Goal: Use online tool/utility: Utilize a website feature to perform a specific function

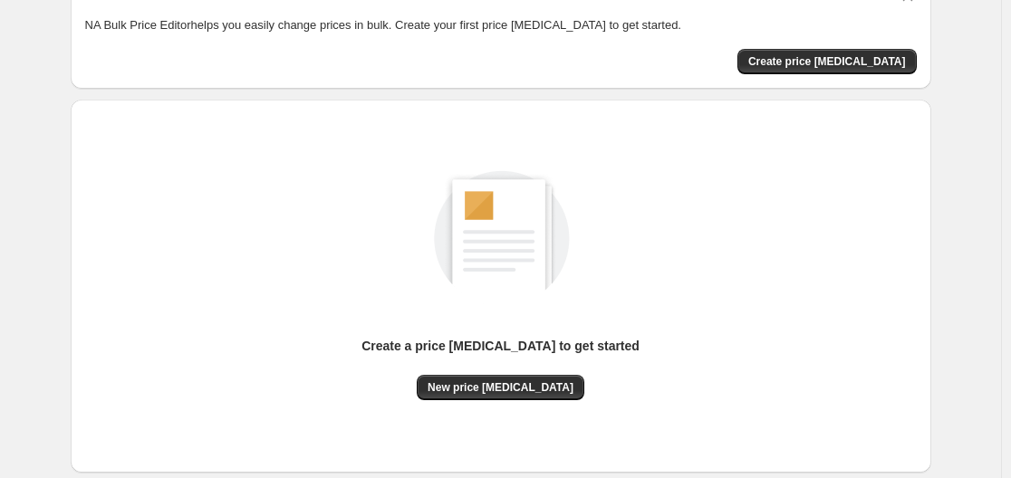
scroll to position [200, 0]
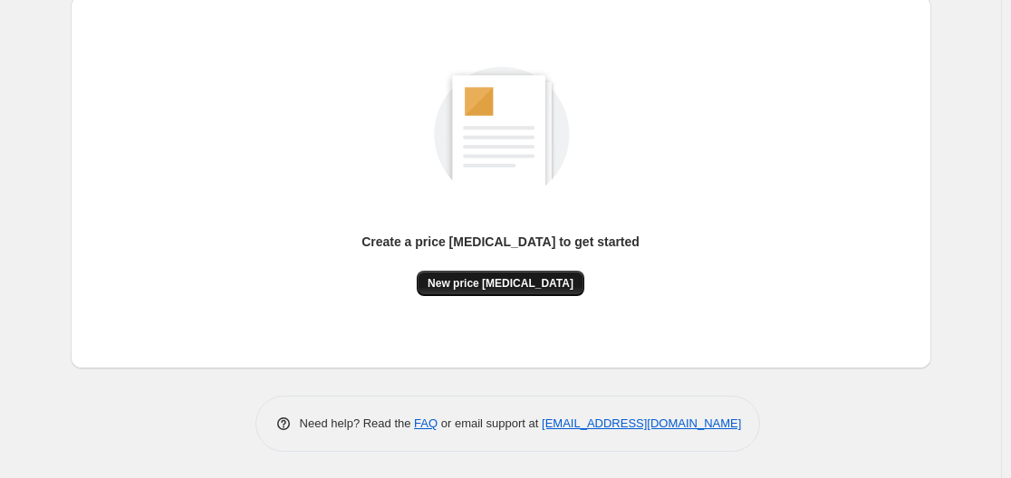
click at [494, 284] on span "New price [MEDICAL_DATA]" at bounding box center [501, 283] width 146 height 14
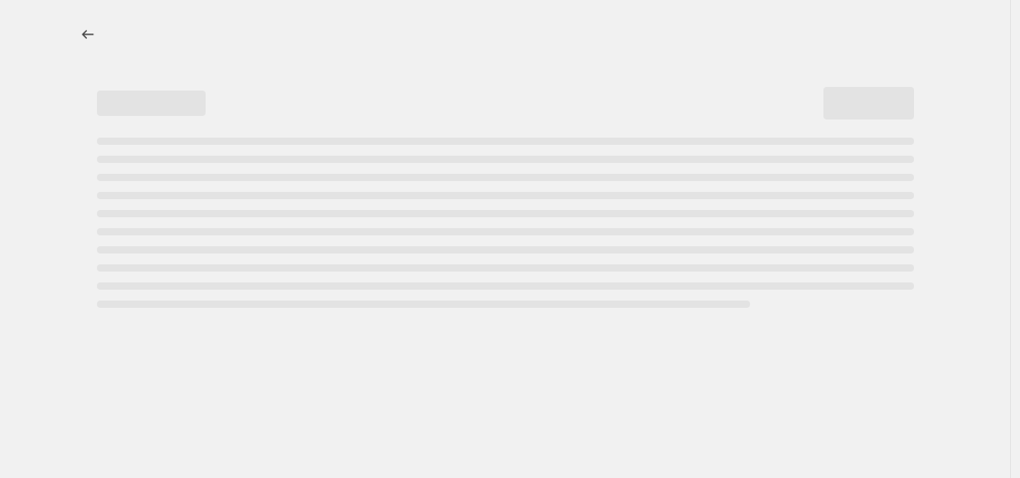
select select "percentage"
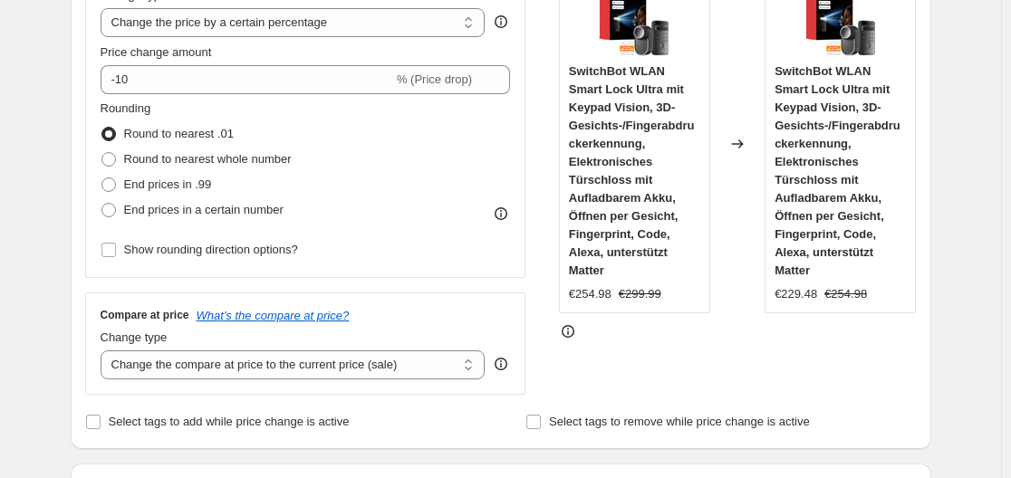
scroll to position [362, 0]
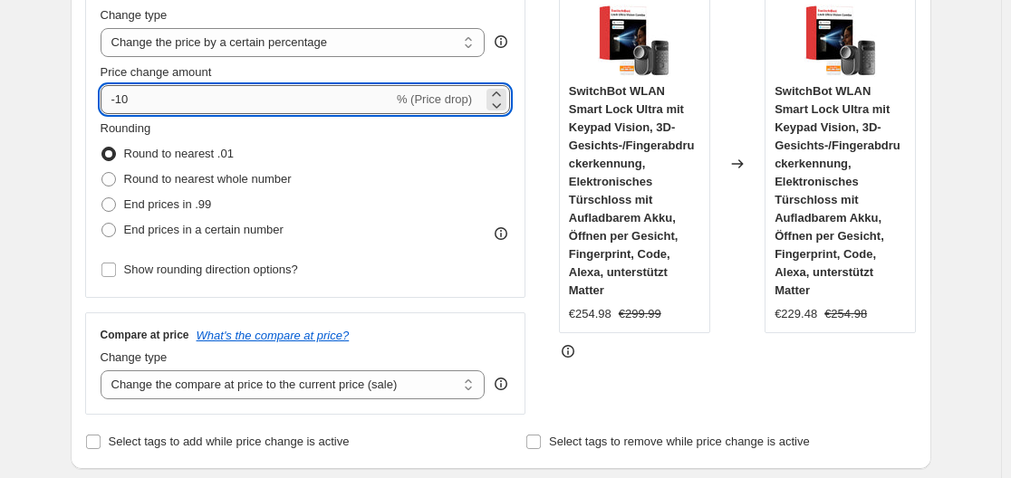
click at [258, 107] on input "-10" at bounding box center [247, 99] width 293 height 29
type input "-1"
type input "-35"
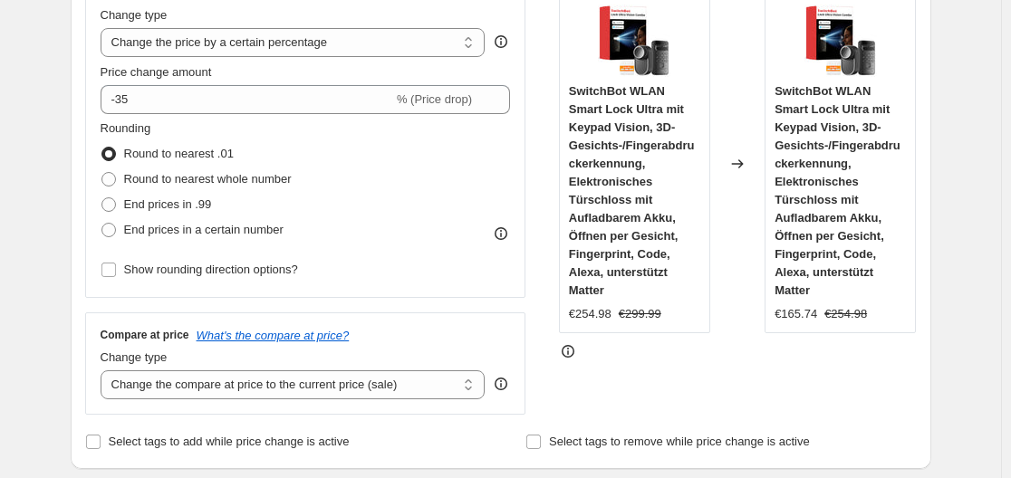
click at [400, 3] on div "Price Change type Change the price to a certain amount Change the price by a ce…" at bounding box center [306, 134] width 410 height 296
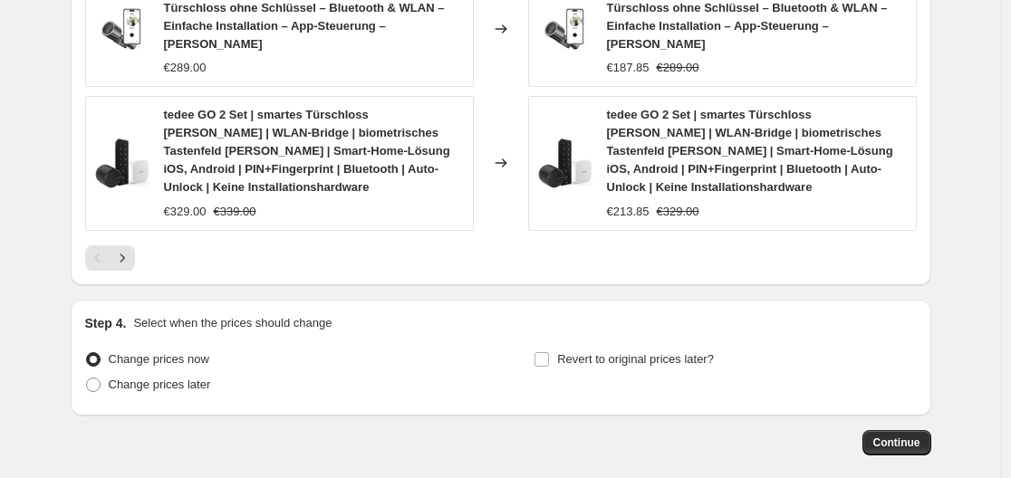
scroll to position [1502, 0]
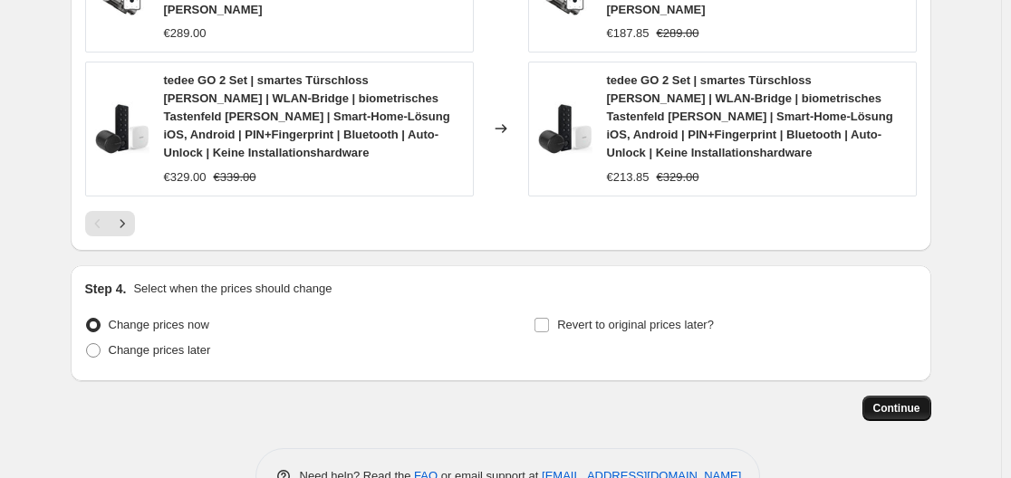
click at [908, 401] on span "Continue" at bounding box center [896, 408] width 47 height 14
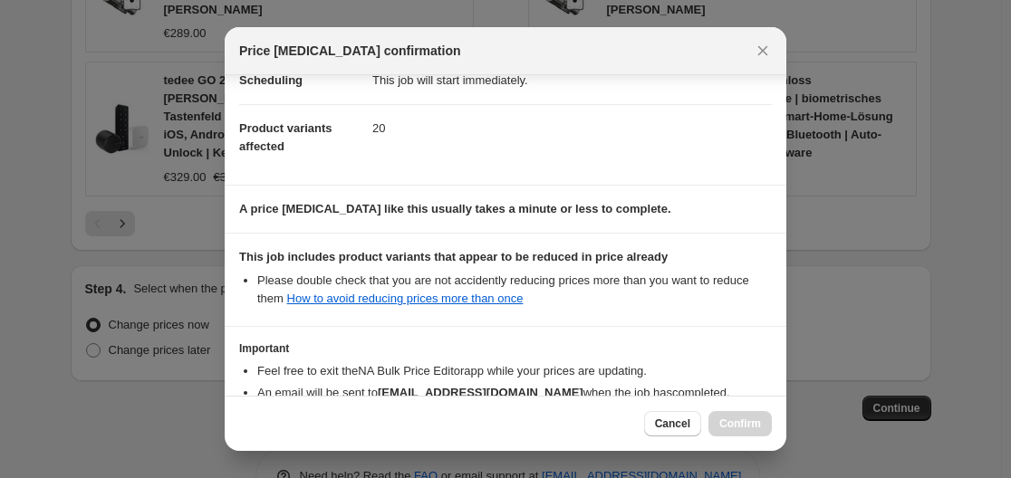
scroll to position [284, 0]
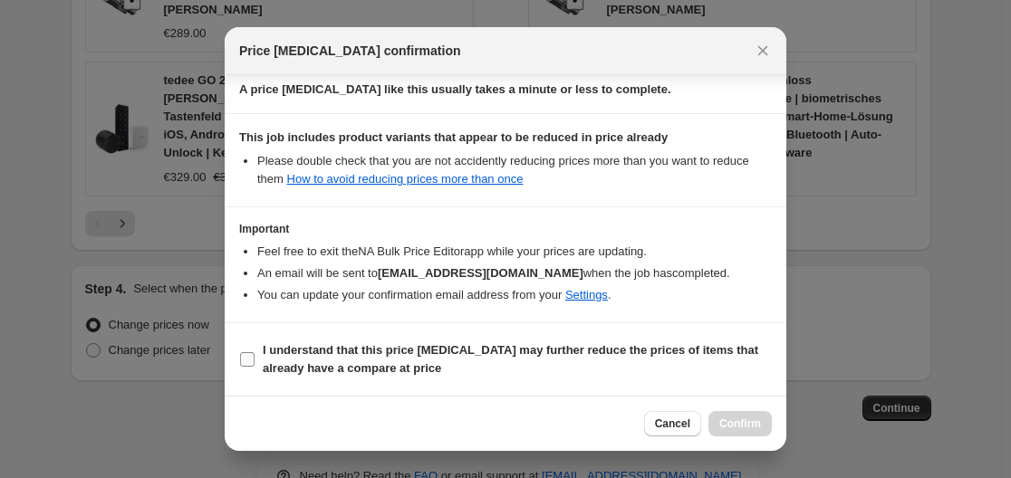
click at [520, 349] on b "I understand that this price [MEDICAL_DATA] may further reduce the prices of it…" at bounding box center [511, 359] width 496 height 32
click at [255, 352] on input "I understand that this price [MEDICAL_DATA] may further reduce the prices of it…" at bounding box center [247, 359] width 14 height 14
checkbox input "true"
click at [766, 423] on button "Confirm" at bounding box center [739, 423] width 63 height 25
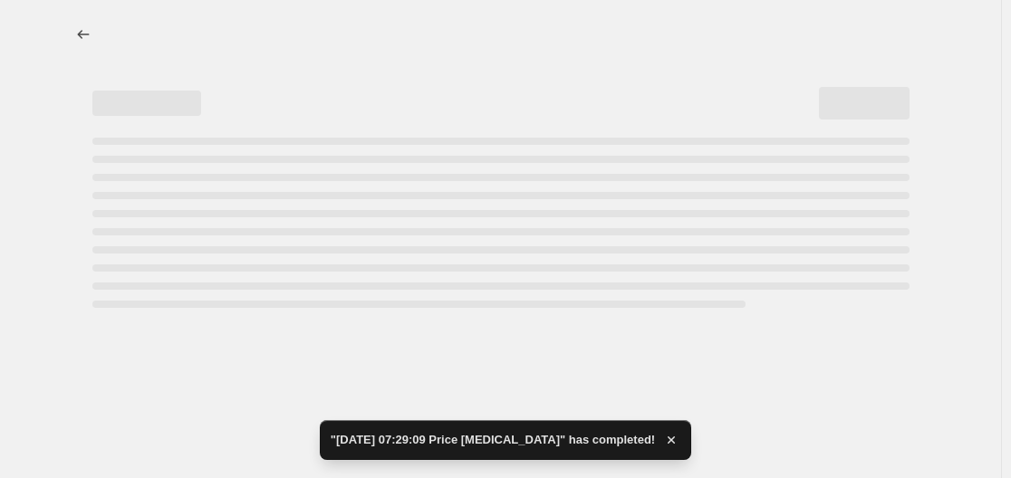
select select "percentage"
